Goal: Task Accomplishment & Management: Complete application form

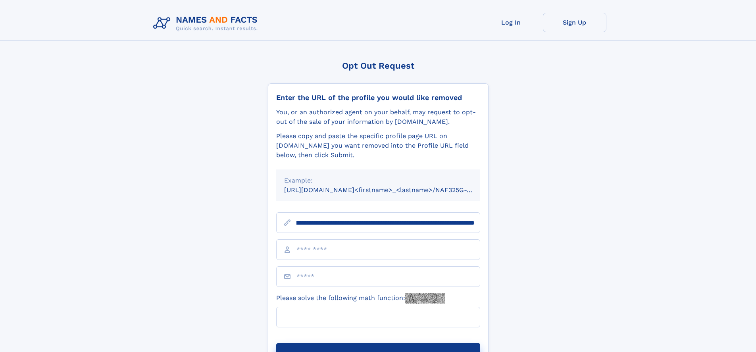
scroll to position [0, 84]
type input "**********"
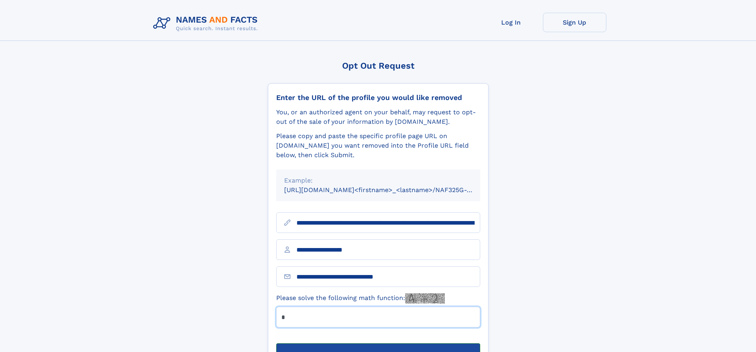
type input "*"
click at [378, 343] on button "Submit Opt Out Request" at bounding box center [378, 355] width 204 height 25
